Goal: Transaction & Acquisition: Purchase product/service

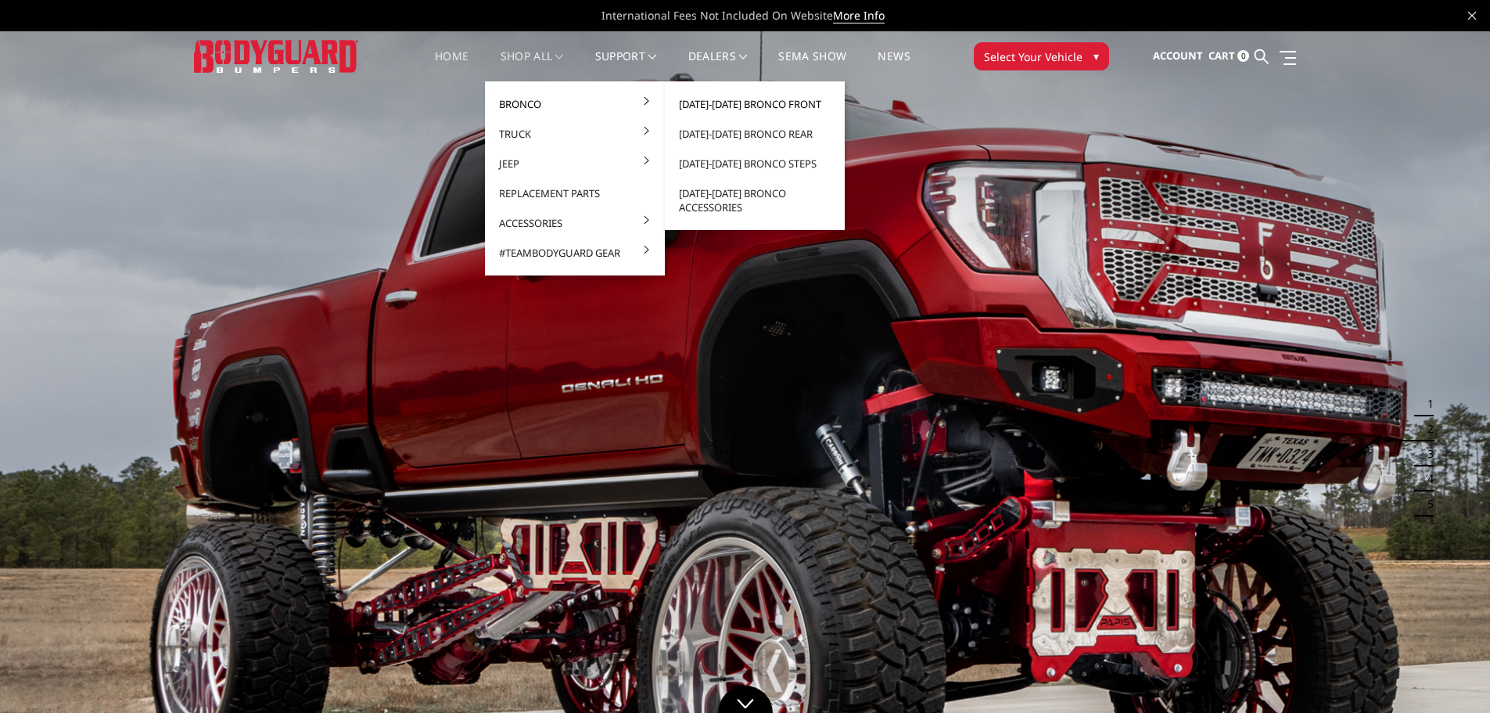
click at [707, 100] on link "[DATE]-[DATE] Bronco Front" at bounding box center [754, 104] width 167 height 30
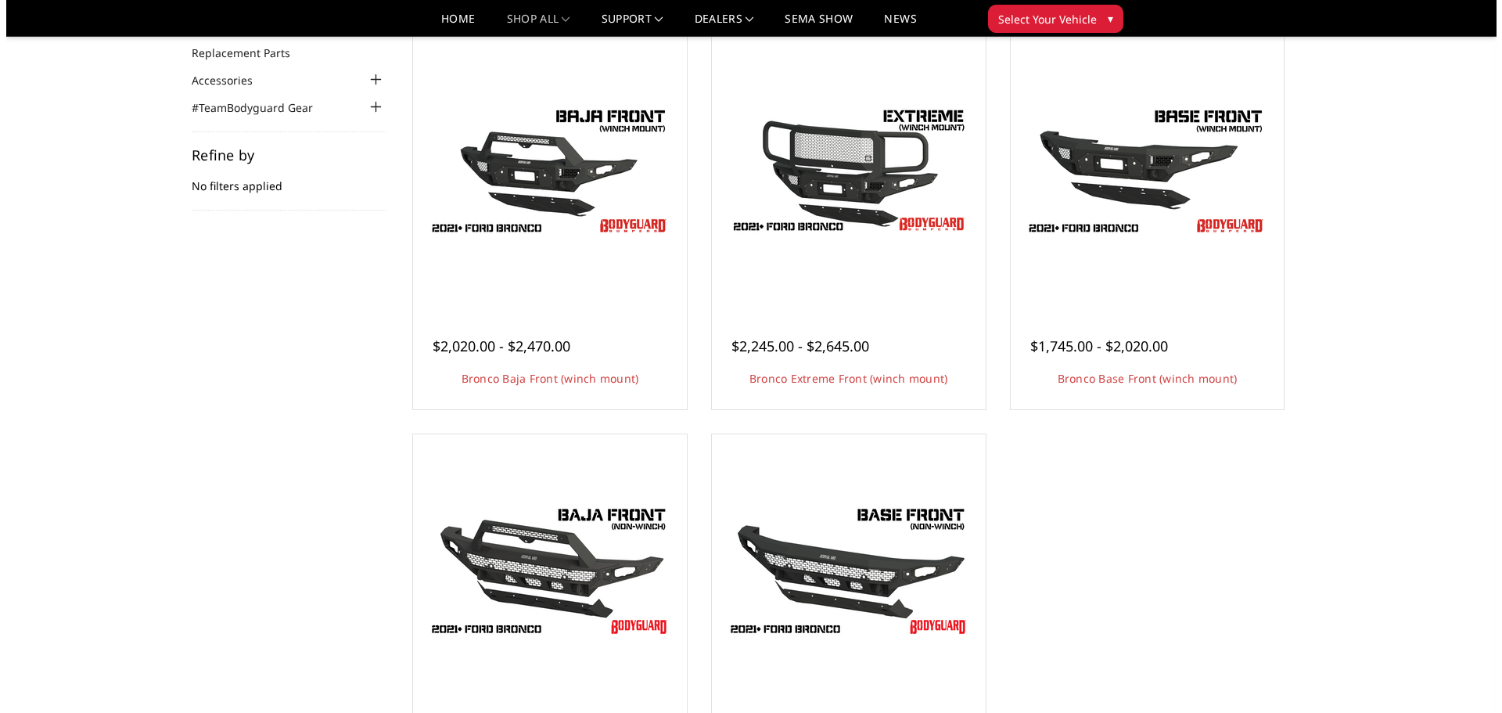
scroll to position [156, 0]
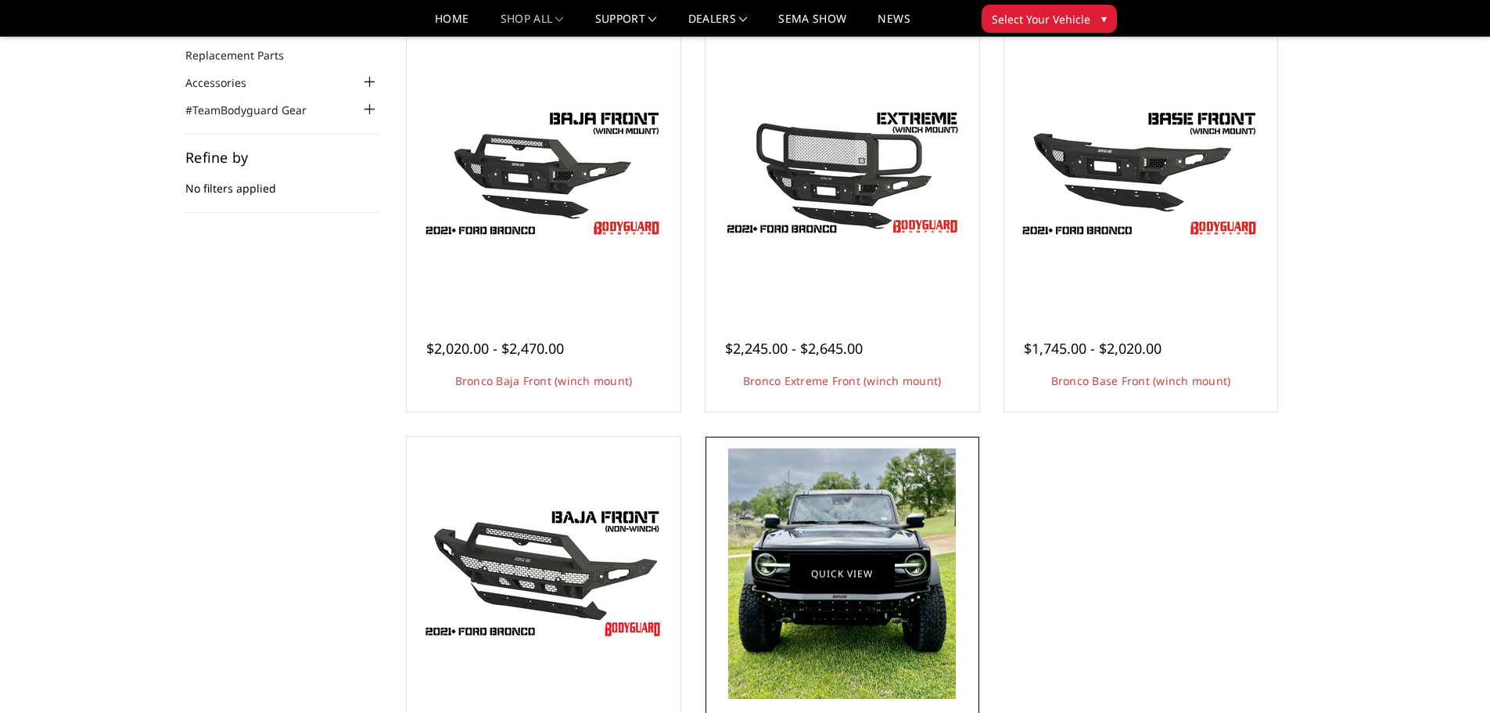
click at [825, 569] on link "Quick view" at bounding box center [842, 573] width 105 height 37
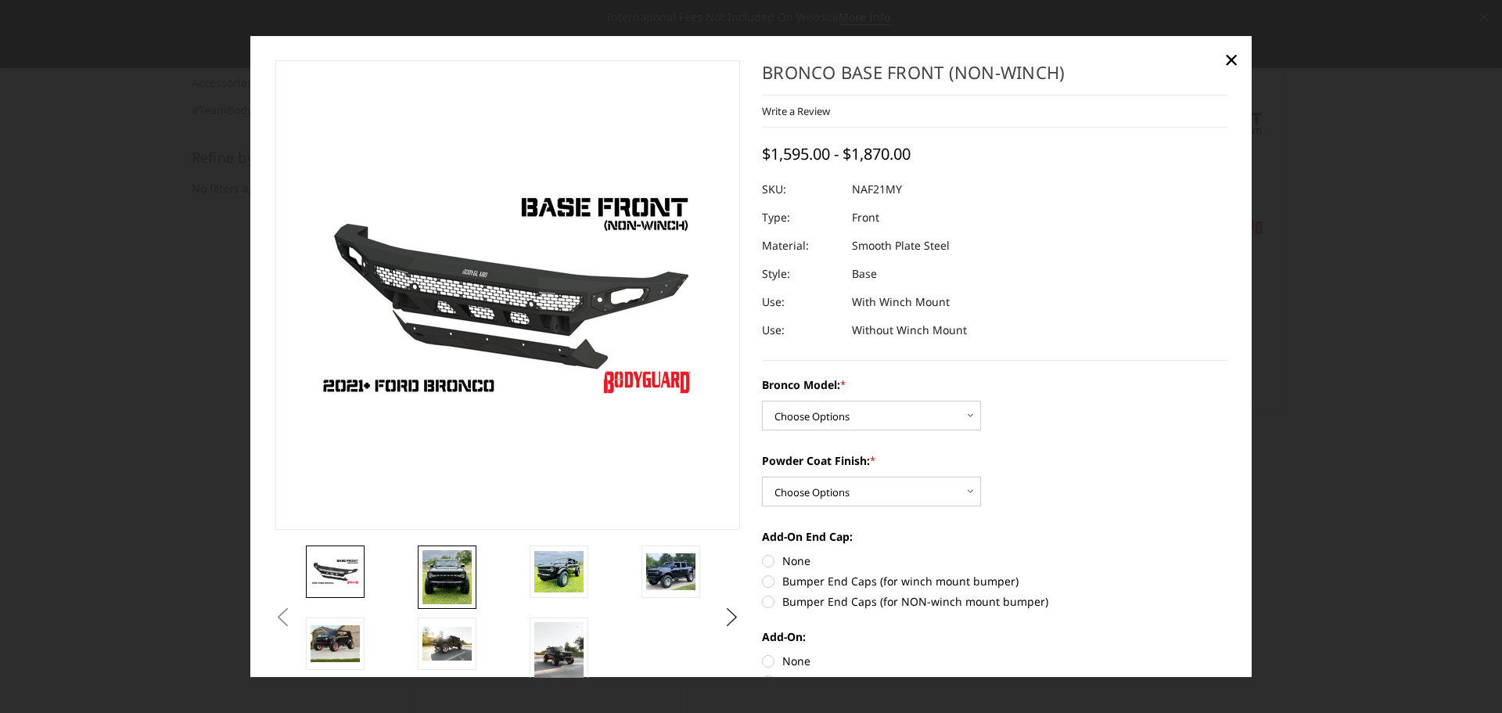
click at [440, 568] on img at bounding box center [446, 577] width 49 height 54
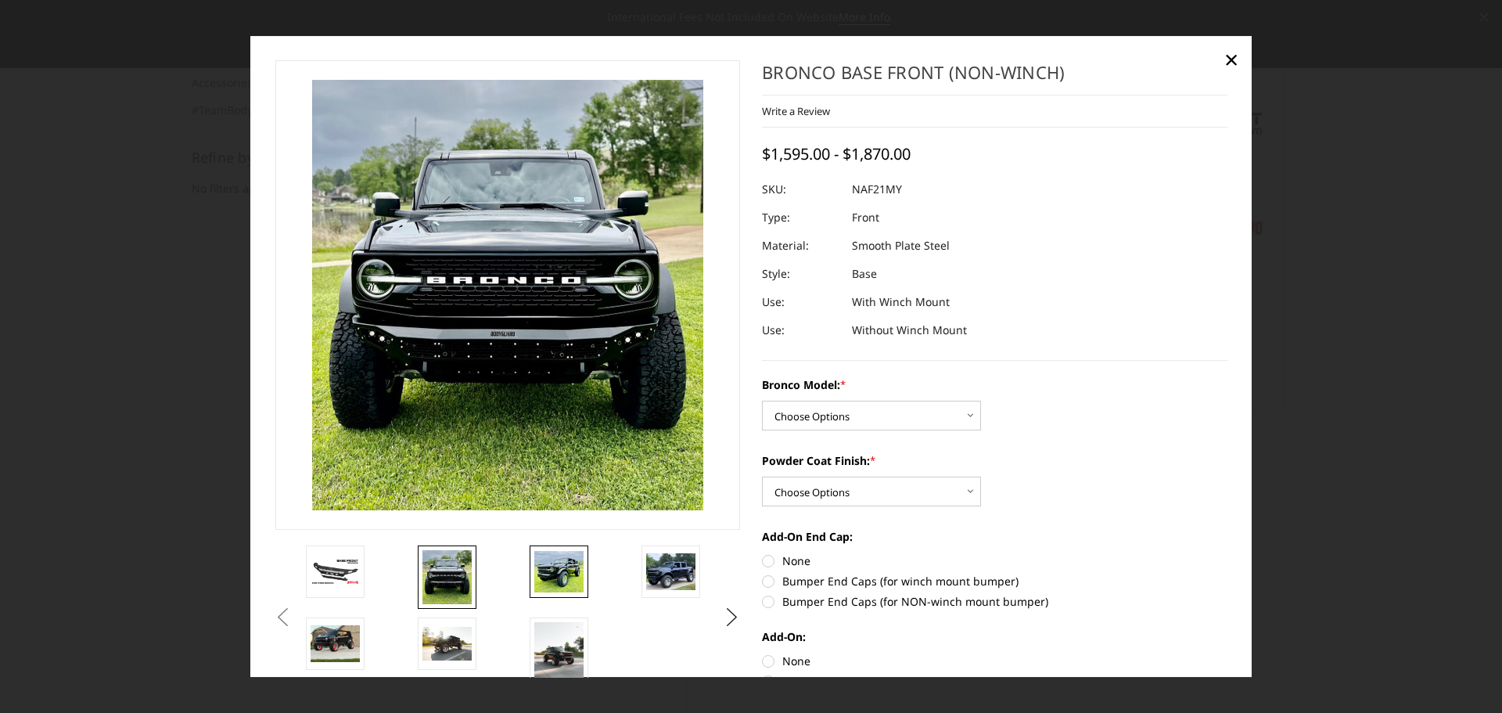
click at [567, 575] on img at bounding box center [558, 572] width 49 height 42
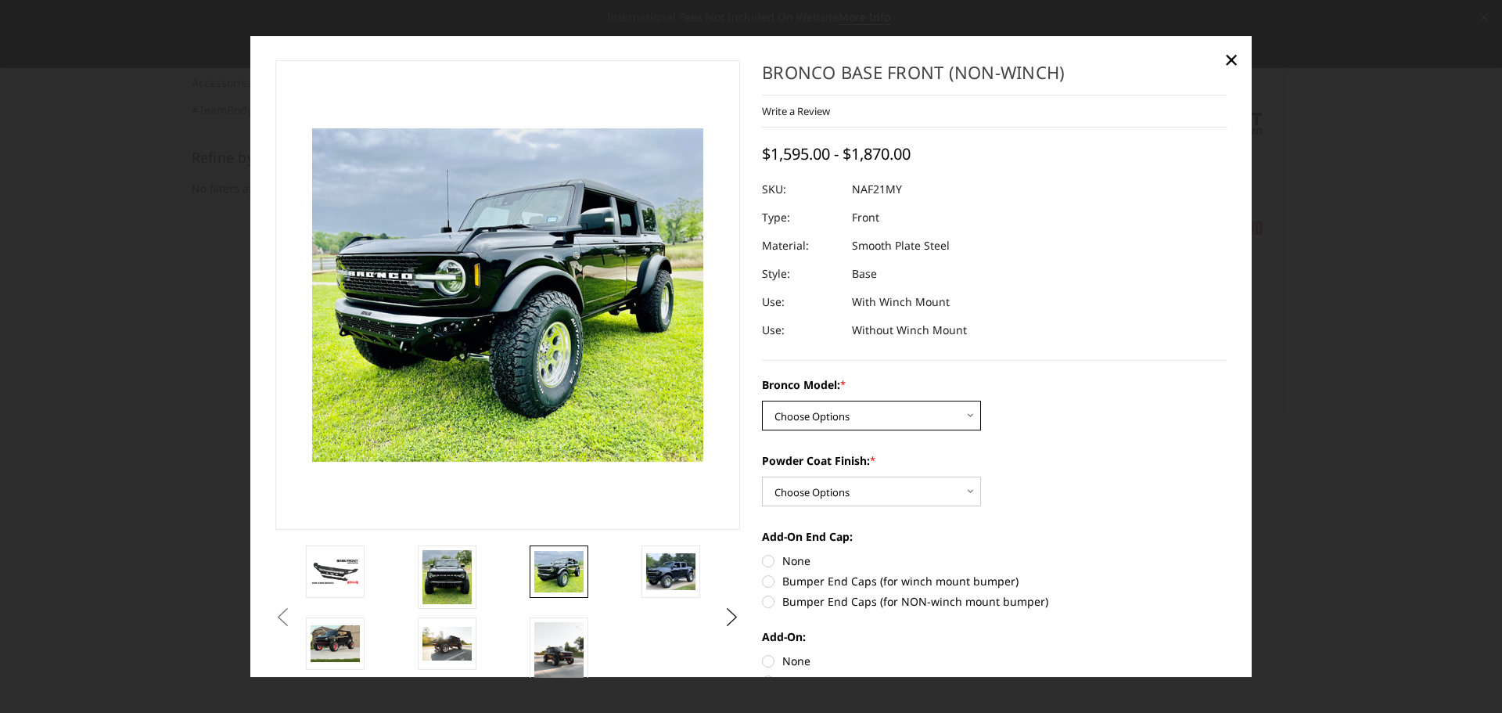
click at [852, 415] on select "Choose Options Base/Badlands/Wildtrak/etc. Raptor" at bounding box center [871, 416] width 219 height 30
click at [1109, 451] on div "Bronco Model: * Choose Options Base/Badlands/Wildtrak/etc. Raptor Powder Coat F…" at bounding box center [994, 661] width 465 height 570
click at [674, 568] on img at bounding box center [670, 571] width 49 height 37
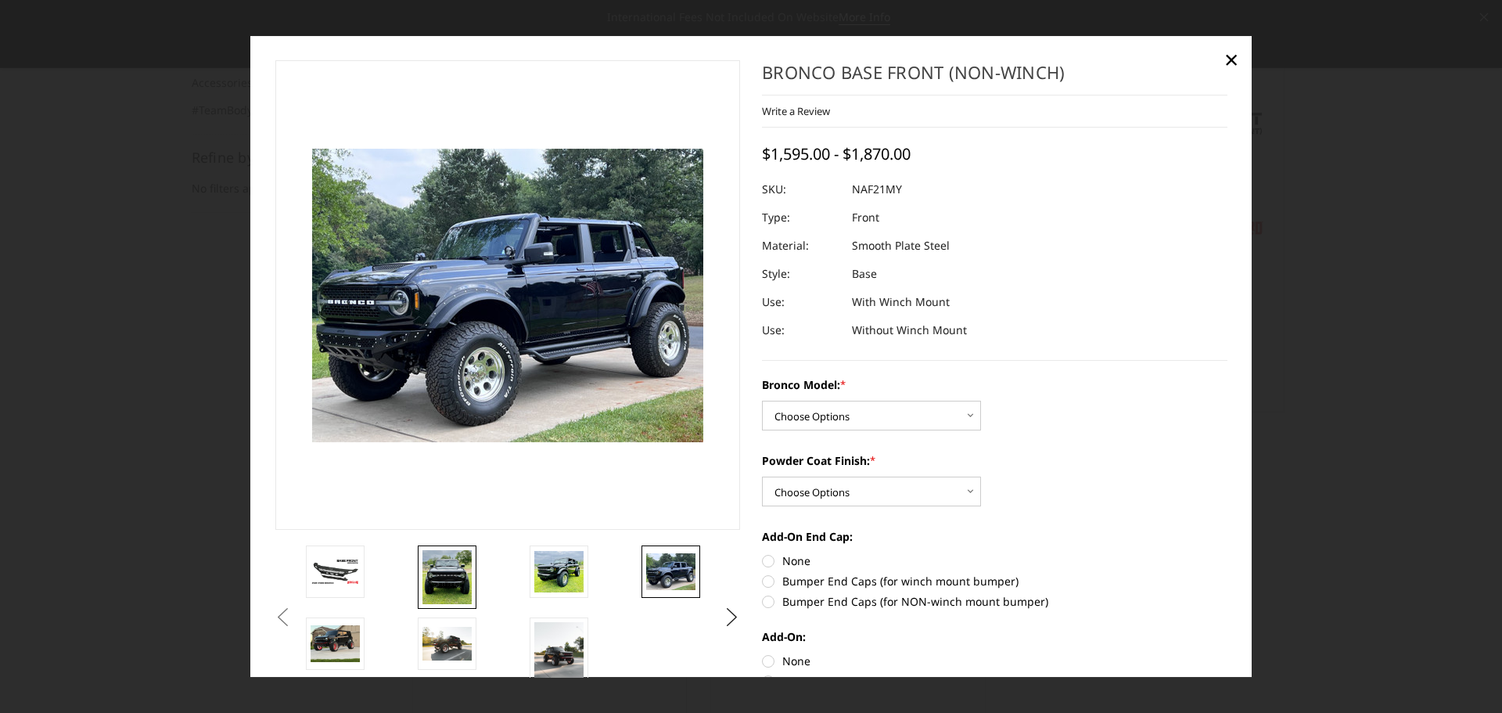
click at [429, 580] on img at bounding box center [446, 577] width 49 height 54
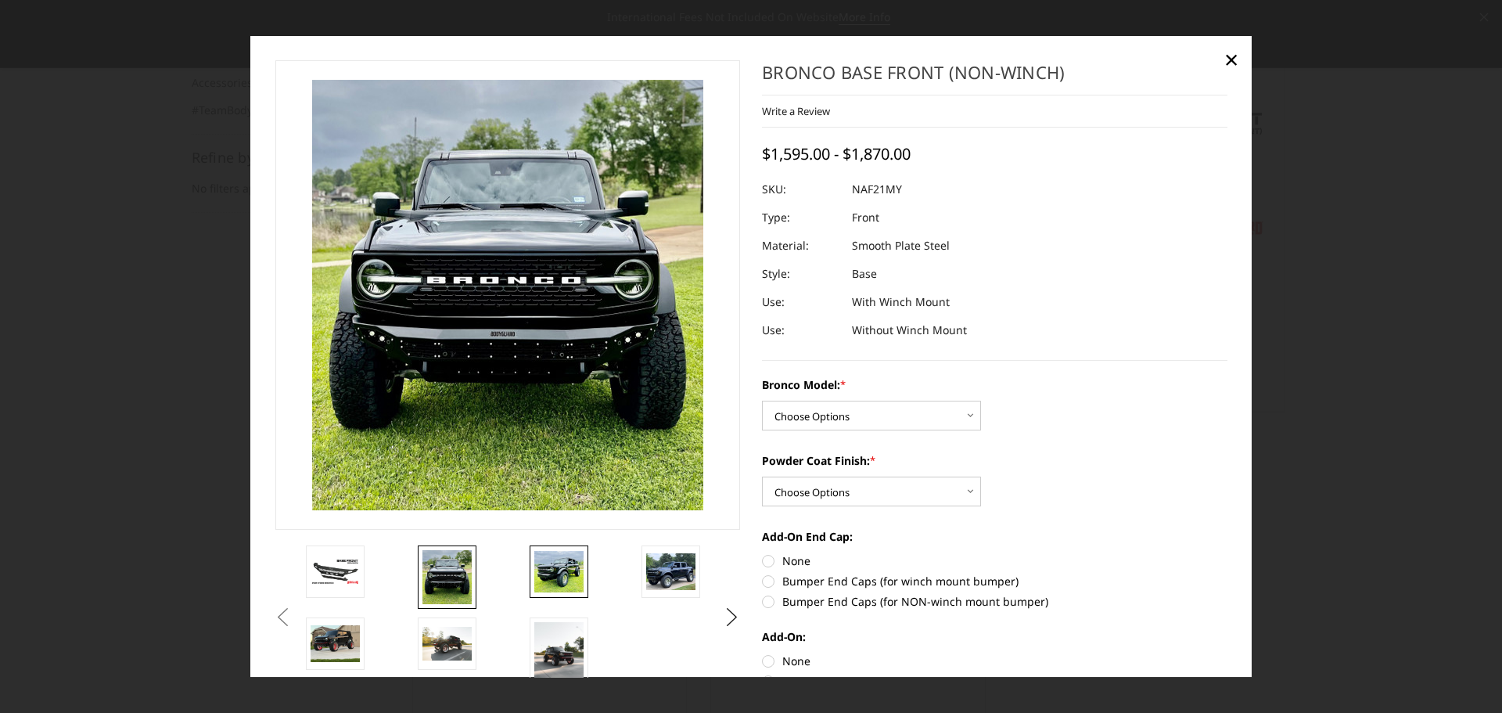
click at [548, 571] on img at bounding box center [558, 572] width 49 height 42
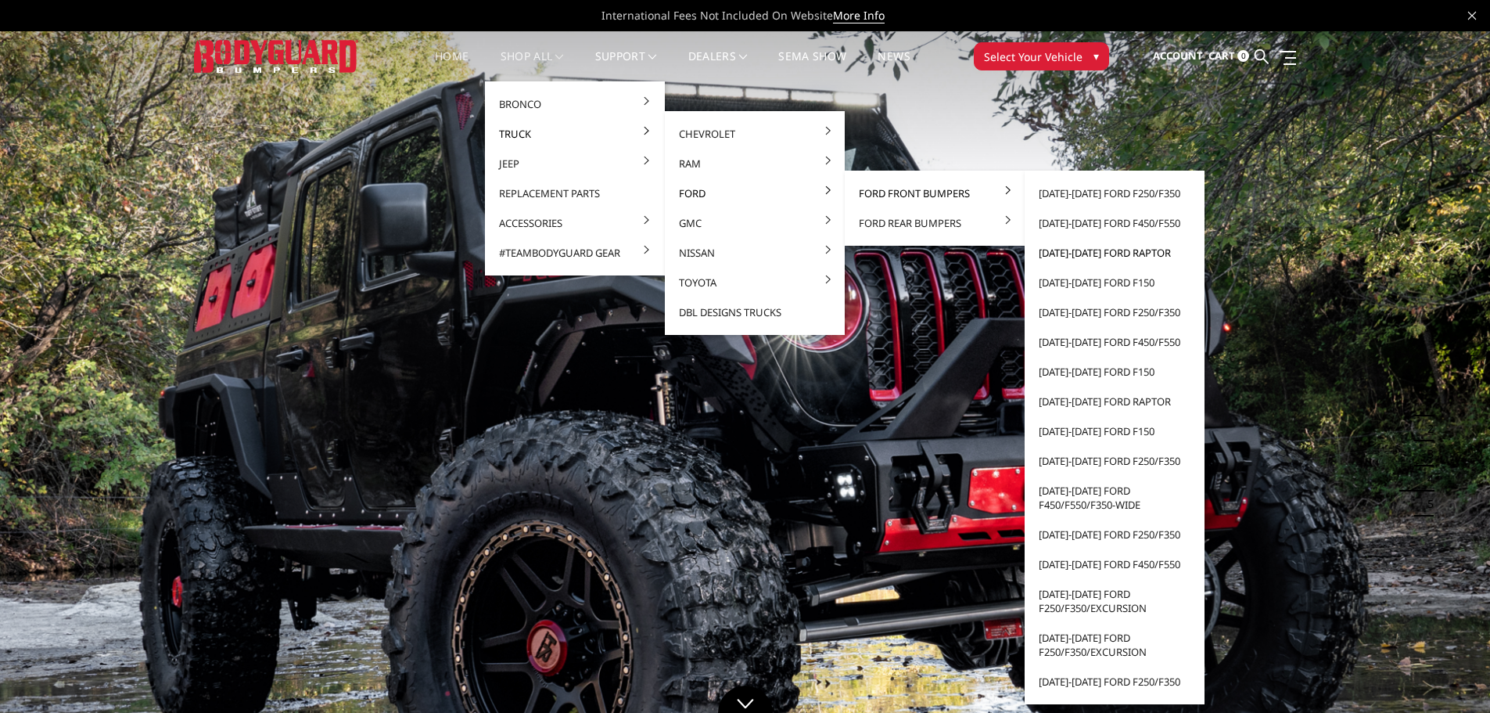
click at [1109, 256] on link "[DATE]-[DATE] Ford Raptor" at bounding box center [1114, 253] width 167 height 30
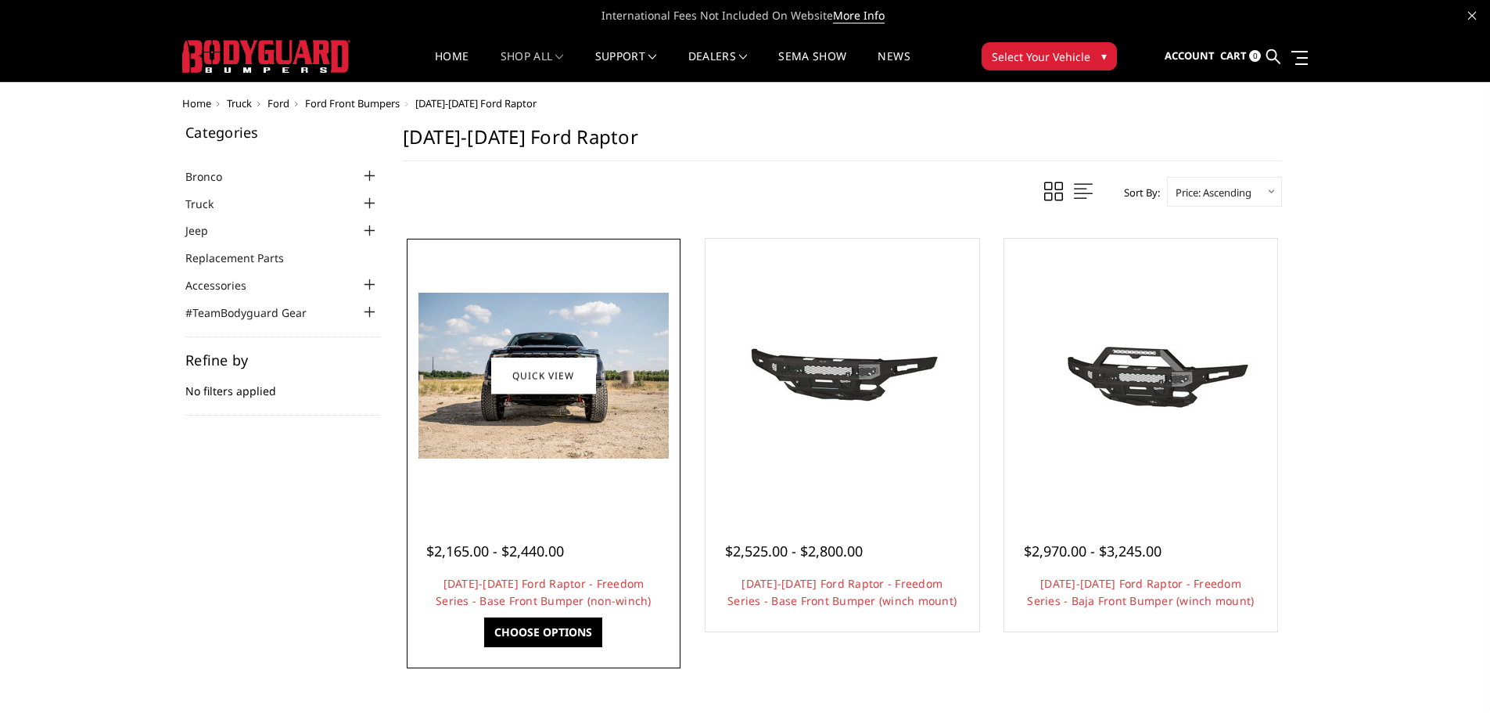
click at [542, 412] on img at bounding box center [544, 376] width 250 height 166
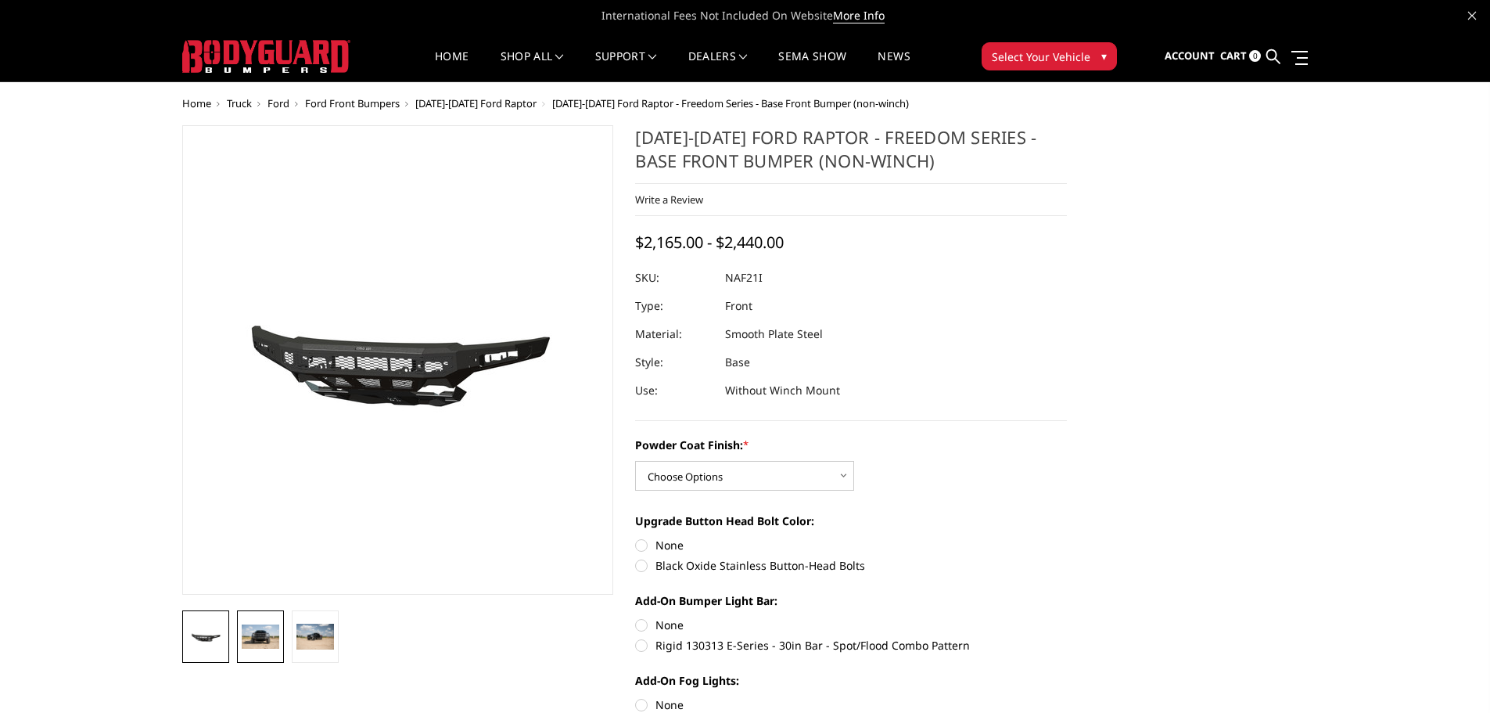
click at [261, 629] on img at bounding box center [261, 636] width 38 height 25
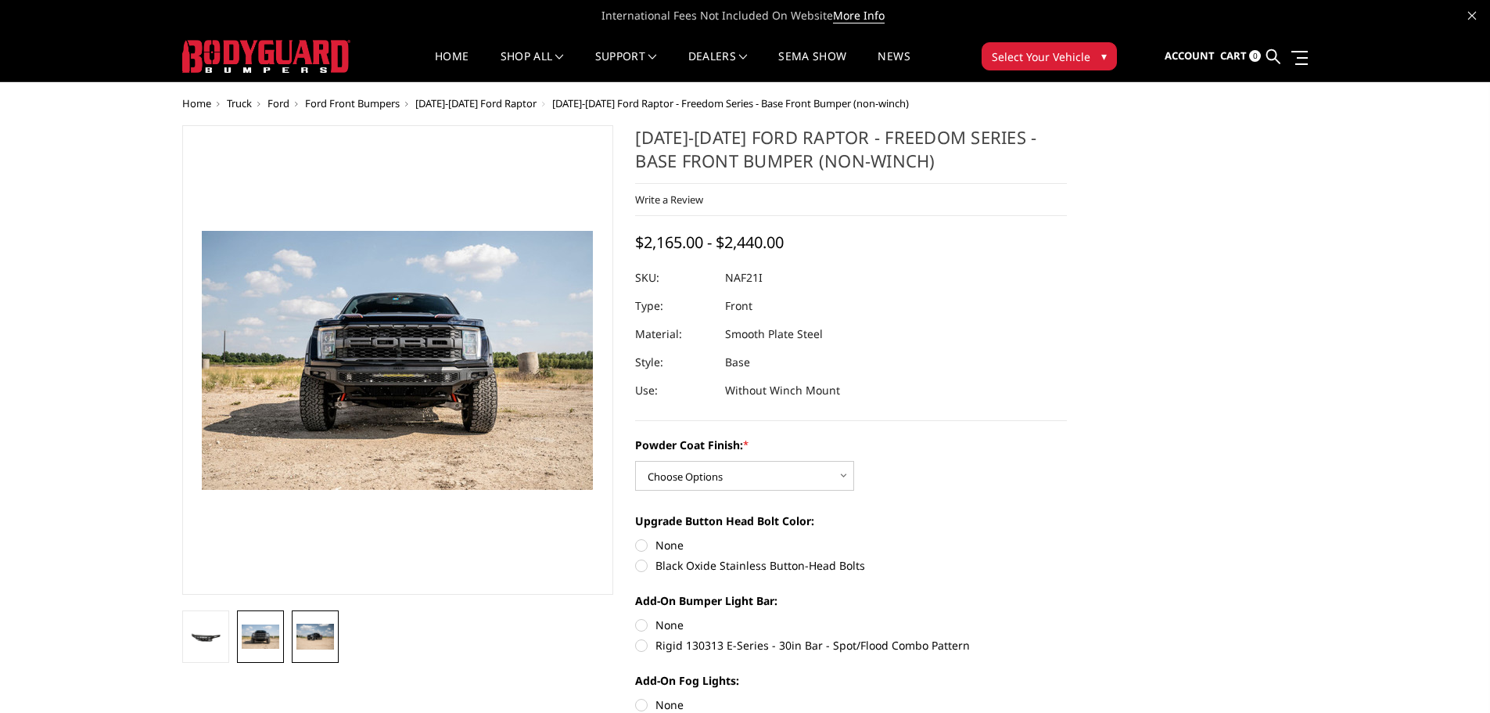
click at [323, 637] on img at bounding box center [316, 636] width 38 height 25
